Goal: Task Accomplishment & Management: Use online tool/utility

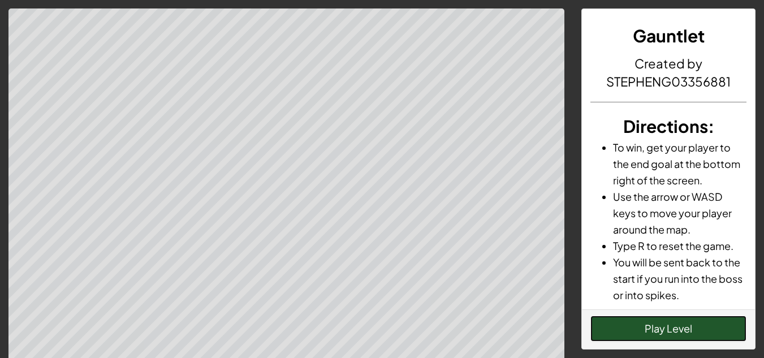
click at [678, 329] on button "Play Level" at bounding box center [668, 329] width 156 height 26
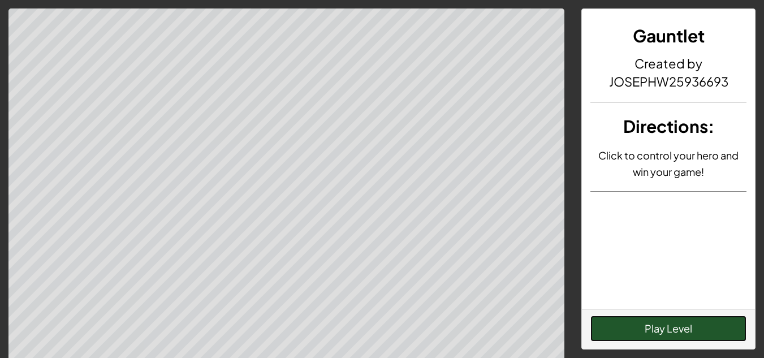
click at [711, 338] on button "Play Level" at bounding box center [668, 329] width 156 height 26
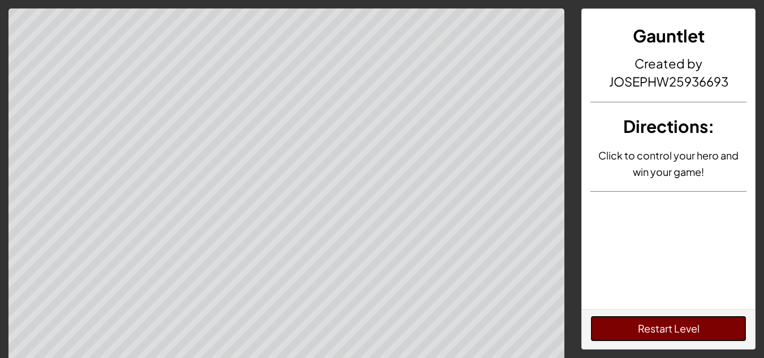
click at [677, 321] on button "Restart Level" at bounding box center [668, 329] width 156 height 26
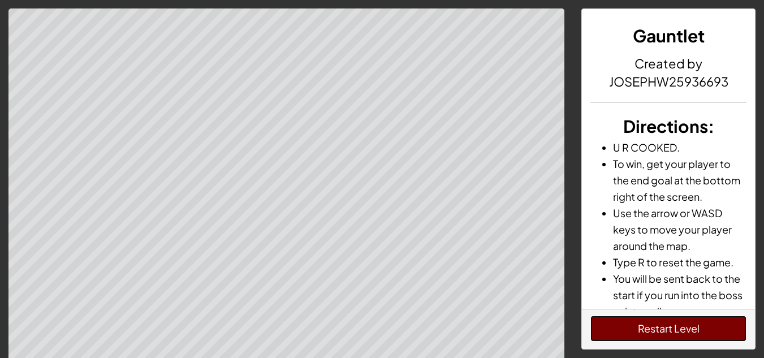
click at [659, 327] on button "Restart Level" at bounding box center [668, 329] width 156 height 26
click at [683, 333] on button "Restart Level" at bounding box center [668, 329] width 156 height 26
